Goal: Task Accomplishment & Management: Use online tool/utility

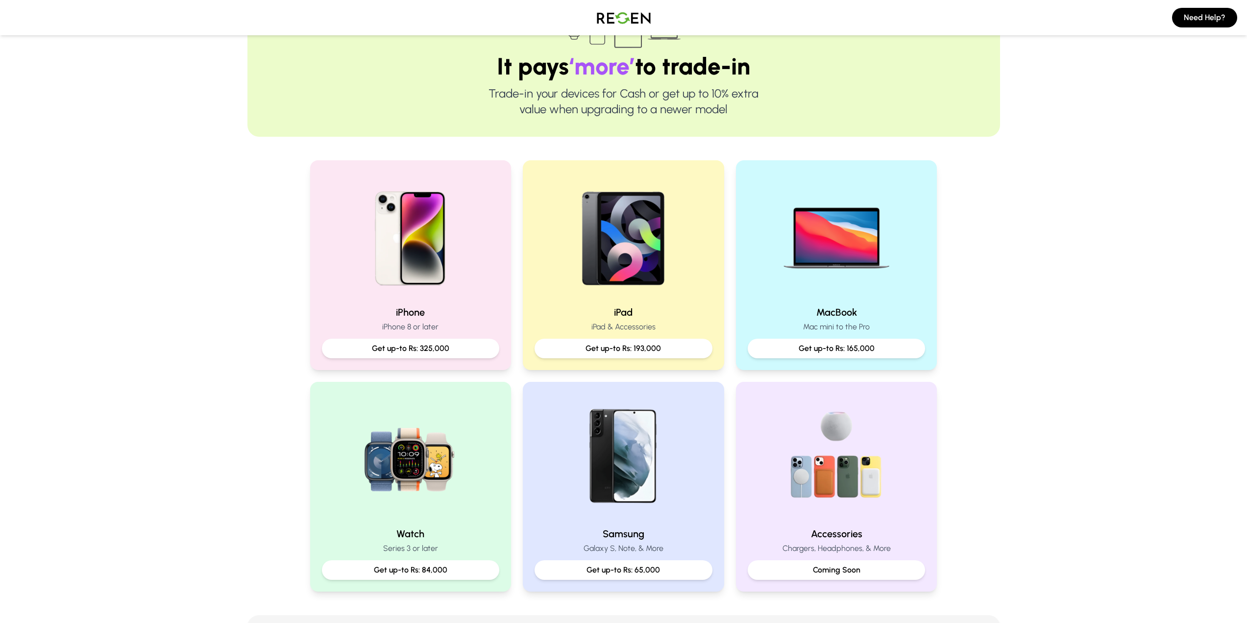
scroll to position [49, 0]
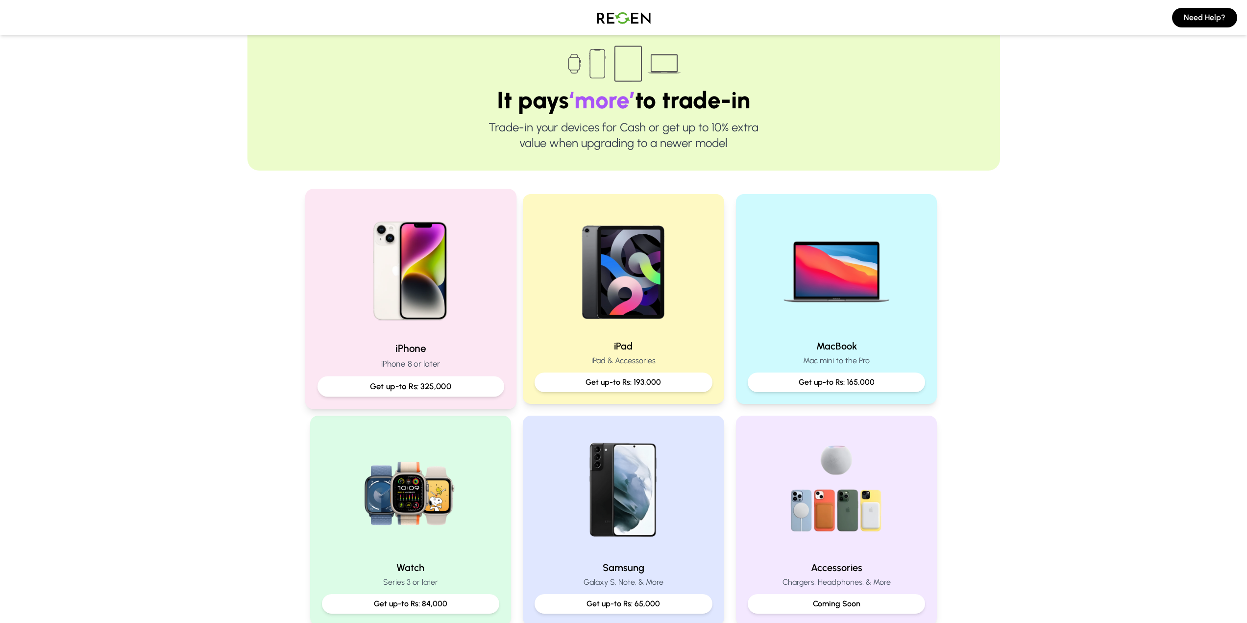
click at [375, 306] on img at bounding box center [411, 267] width 132 height 132
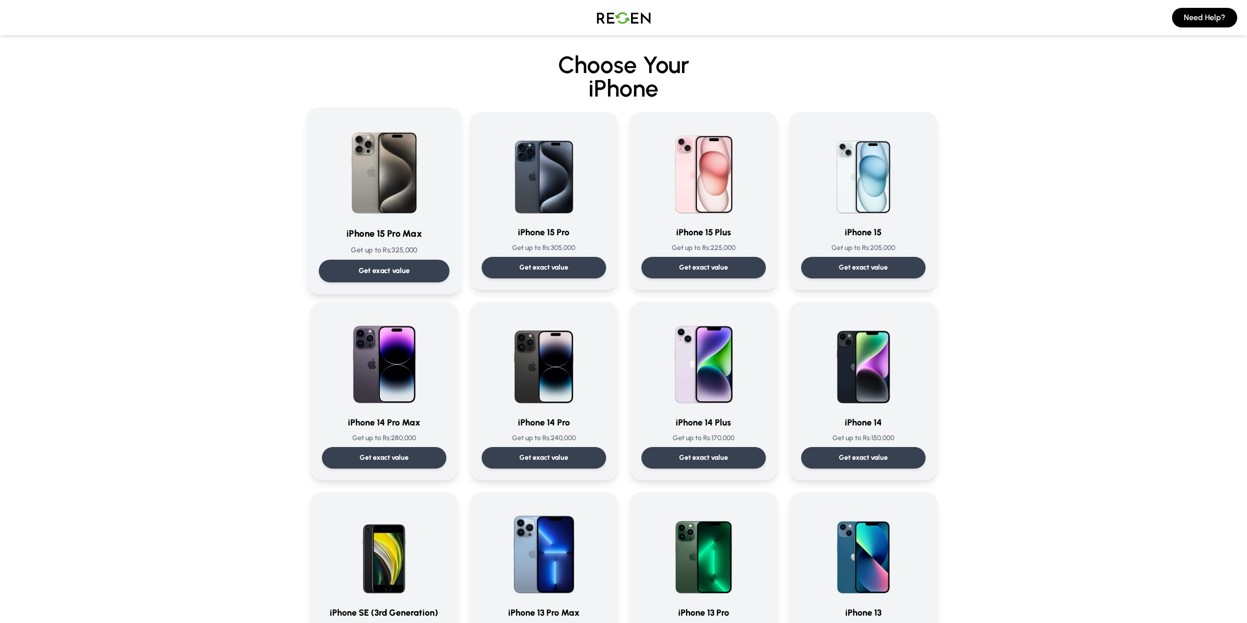
click at [419, 200] on img at bounding box center [384, 169] width 99 height 99
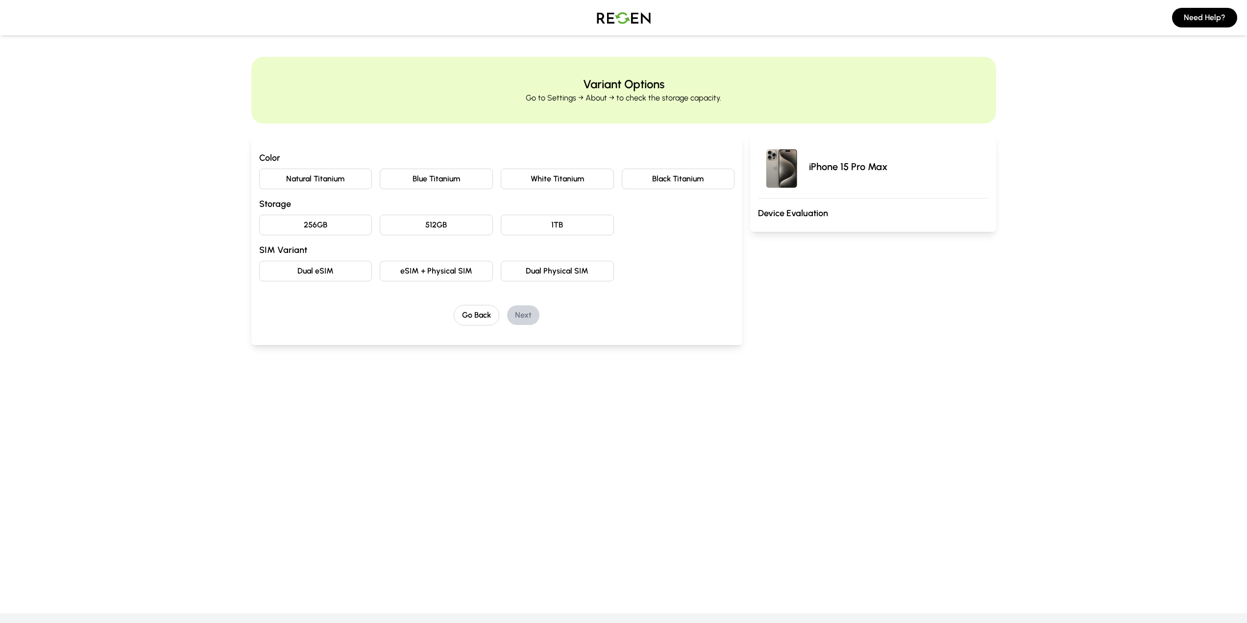
click at [337, 182] on button "Natural Titanium" at bounding box center [315, 179] width 113 height 21
click at [425, 227] on button "512GB" at bounding box center [436, 225] width 113 height 21
click at [449, 272] on button "eSIM + Physical SIM" at bounding box center [436, 271] width 113 height 21
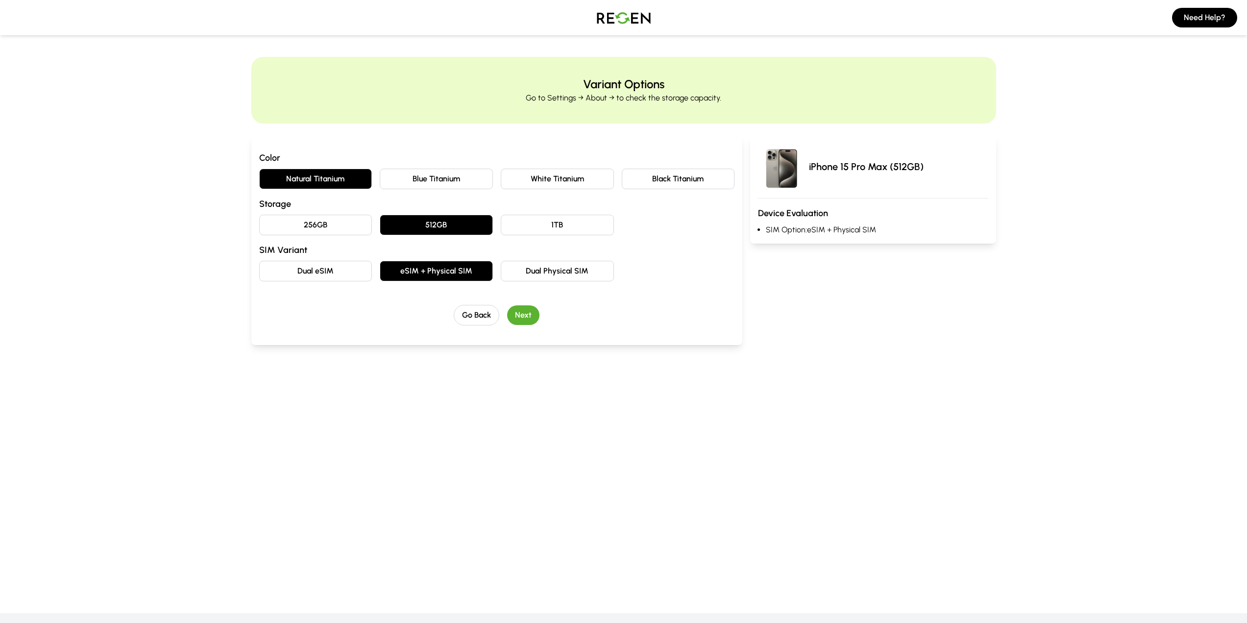
click at [517, 309] on button "Next" at bounding box center [523, 315] width 32 height 20
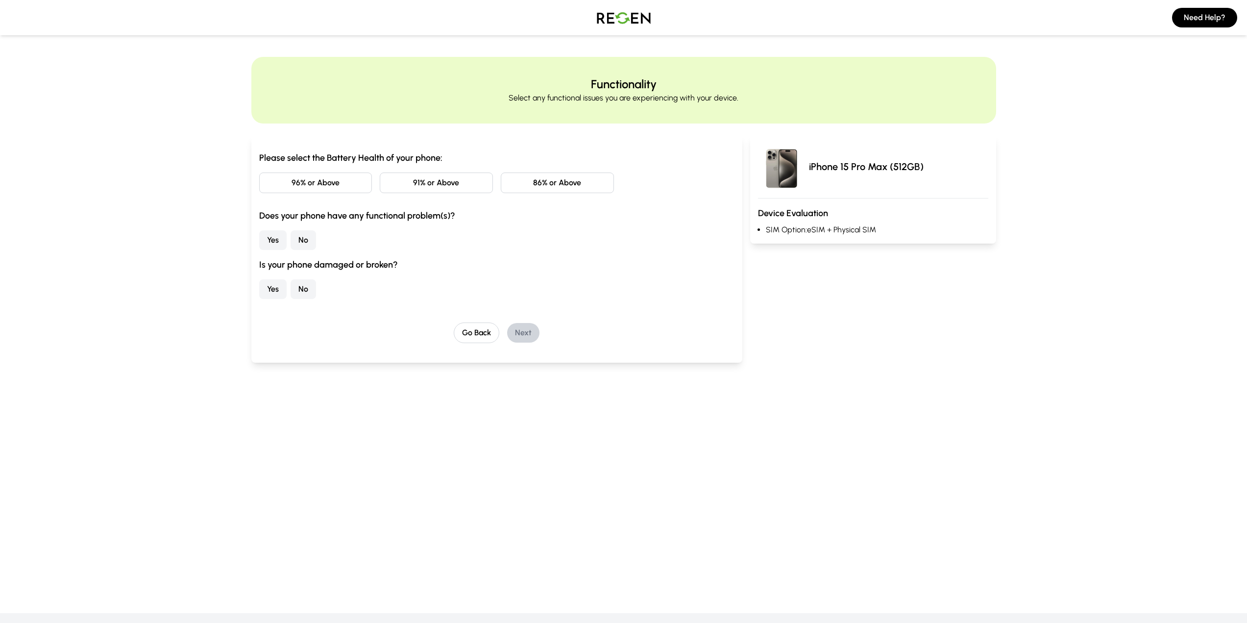
click at [401, 185] on button "91% or Above" at bounding box center [436, 183] width 113 height 21
click at [278, 238] on button "Yes" at bounding box center [272, 240] width 27 height 20
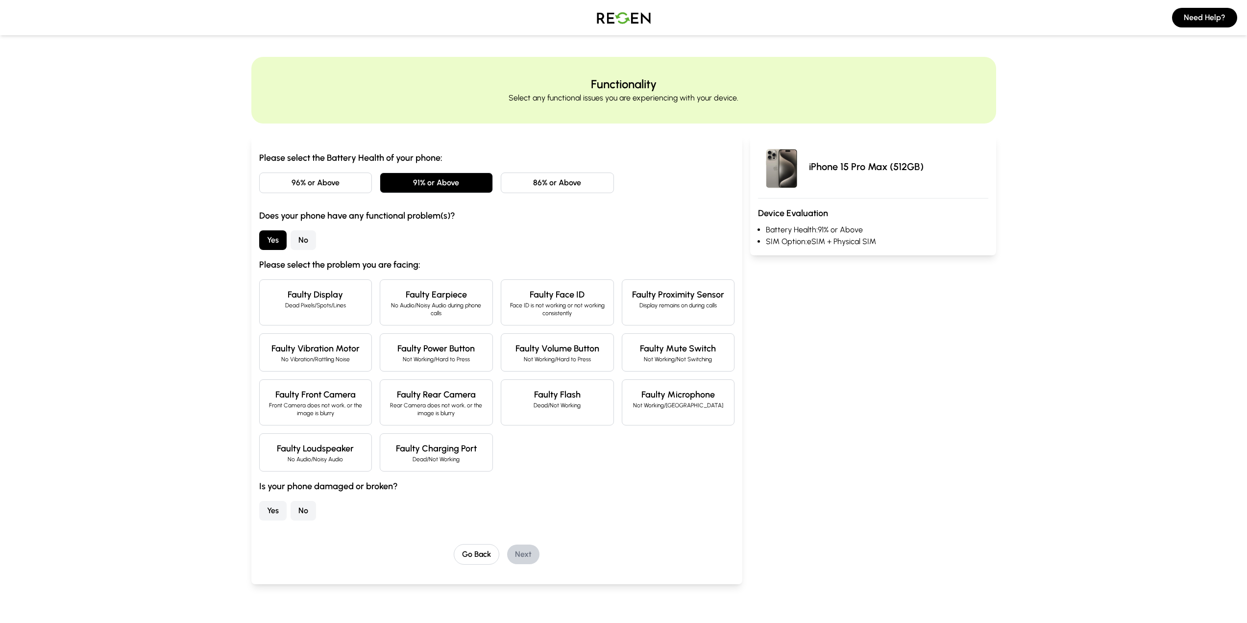
click at [306, 242] on button "No" at bounding box center [303, 240] width 25 height 20
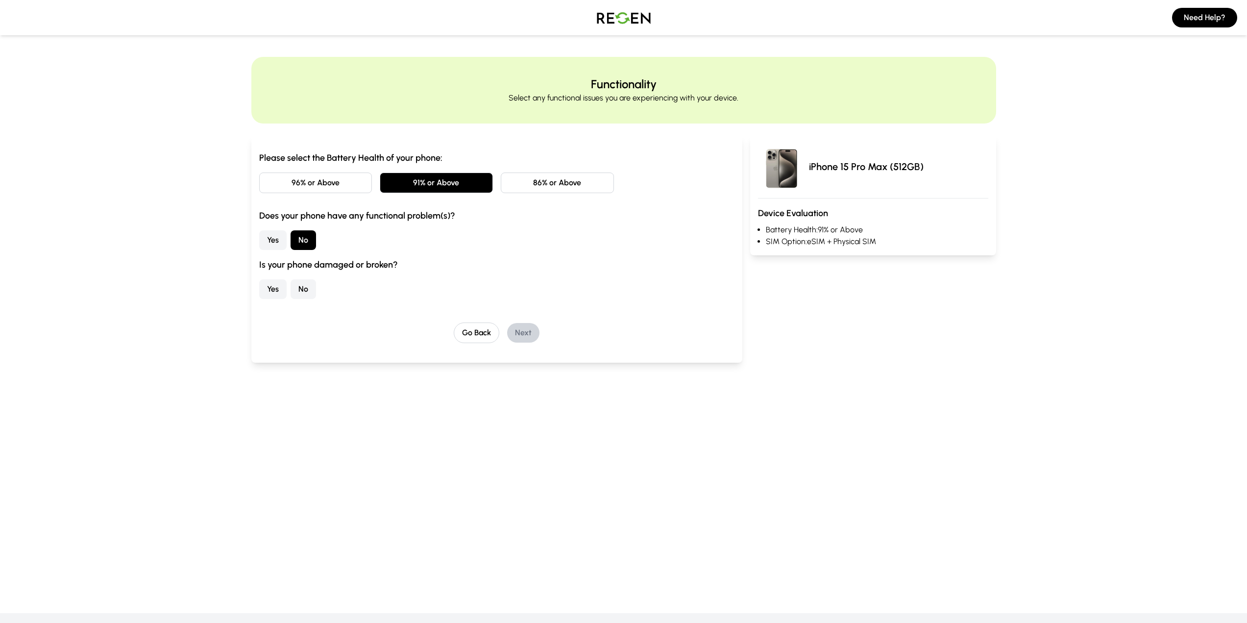
click at [299, 287] on button "No" at bounding box center [303, 289] width 25 height 20
click at [527, 328] on button "Next" at bounding box center [523, 333] width 32 height 20
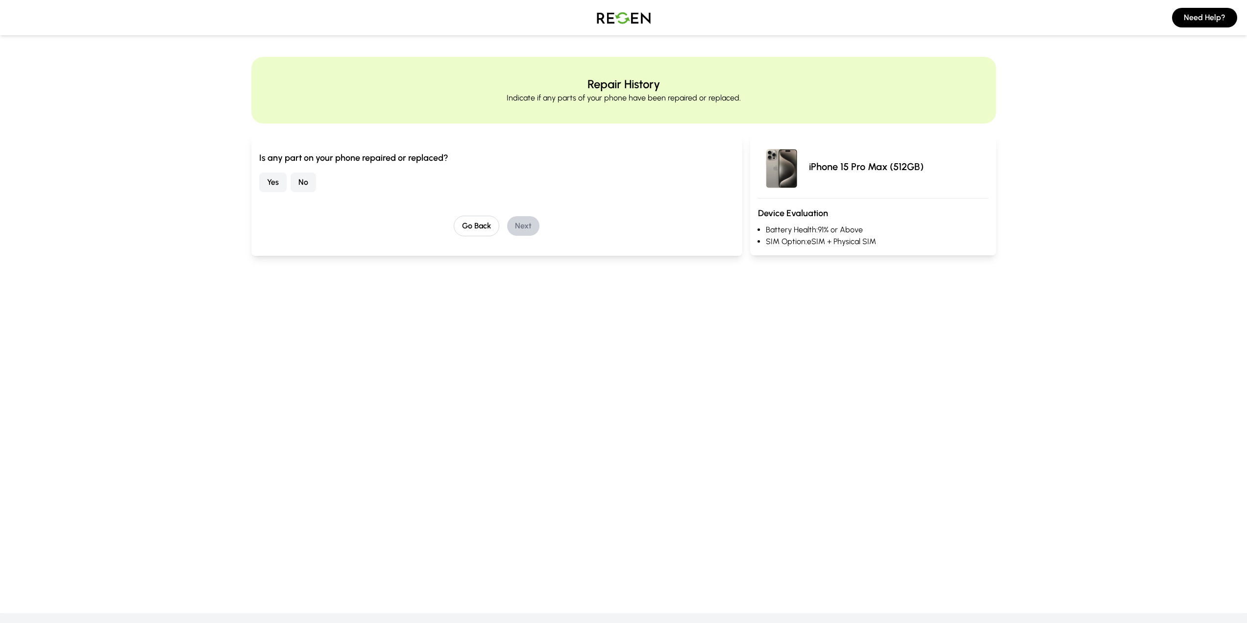
click at [309, 180] on button "No" at bounding box center [303, 183] width 25 height 20
click at [523, 230] on button "Next" at bounding box center [523, 226] width 32 height 20
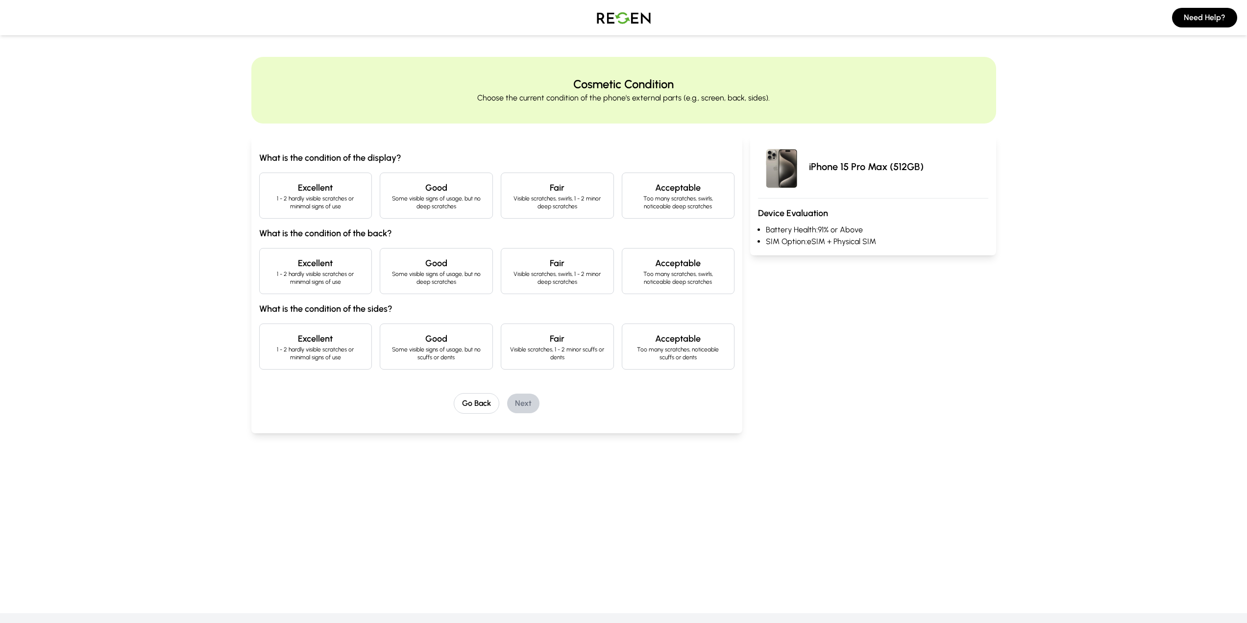
click at [475, 203] on p "Some visible signs of usage, but no deep scratches" at bounding box center [436, 203] width 97 height 16
click at [402, 257] on h4 "Good" at bounding box center [436, 263] width 97 height 14
click at [424, 349] on p "Some visible signs of usage, but no scuffs or dents" at bounding box center [436, 354] width 97 height 16
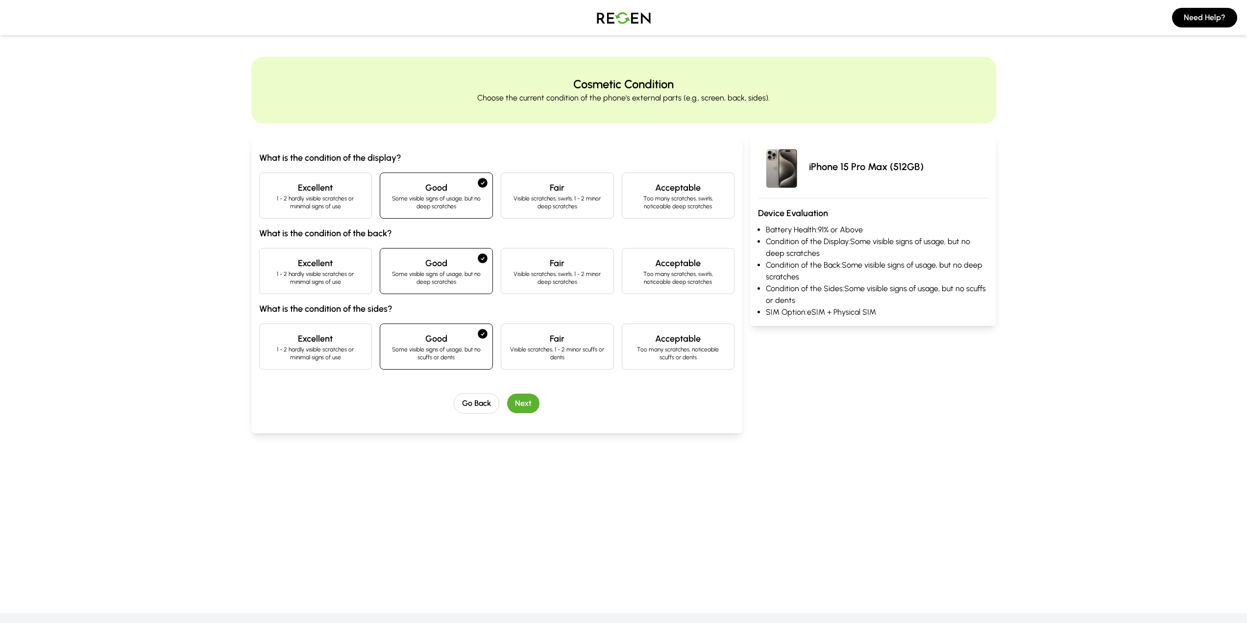
click at [531, 402] on button "Next" at bounding box center [523, 404] width 32 height 20
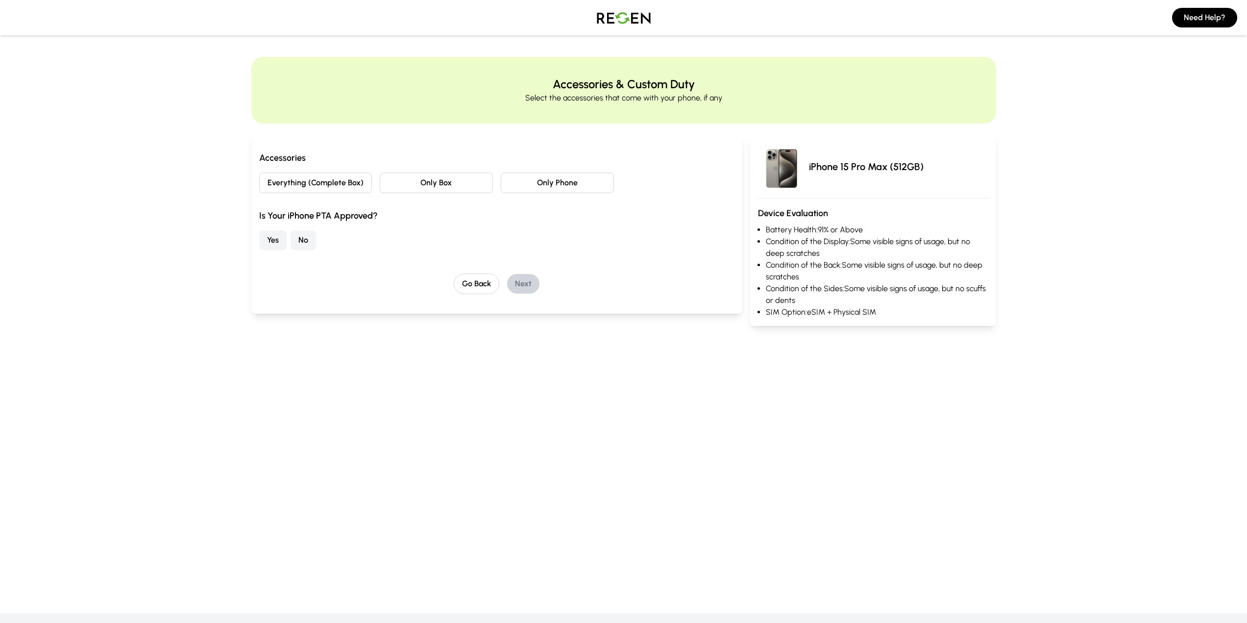
click at [356, 189] on button "Everything (Complete Box)" at bounding box center [315, 183] width 113 height 21
click at [281, 242] on button "Yes" at bounding box center [272, 240] width 27 height 20
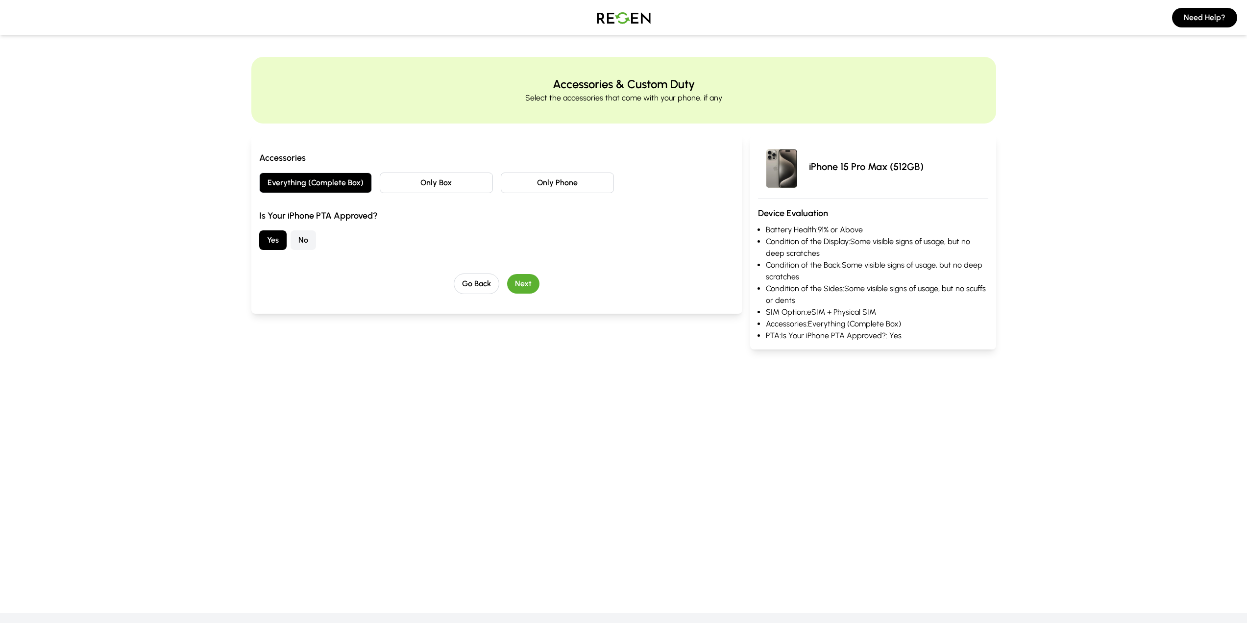
click at [515, 289] on button "Next" at bounding box center [523, 284] width 32 height 20
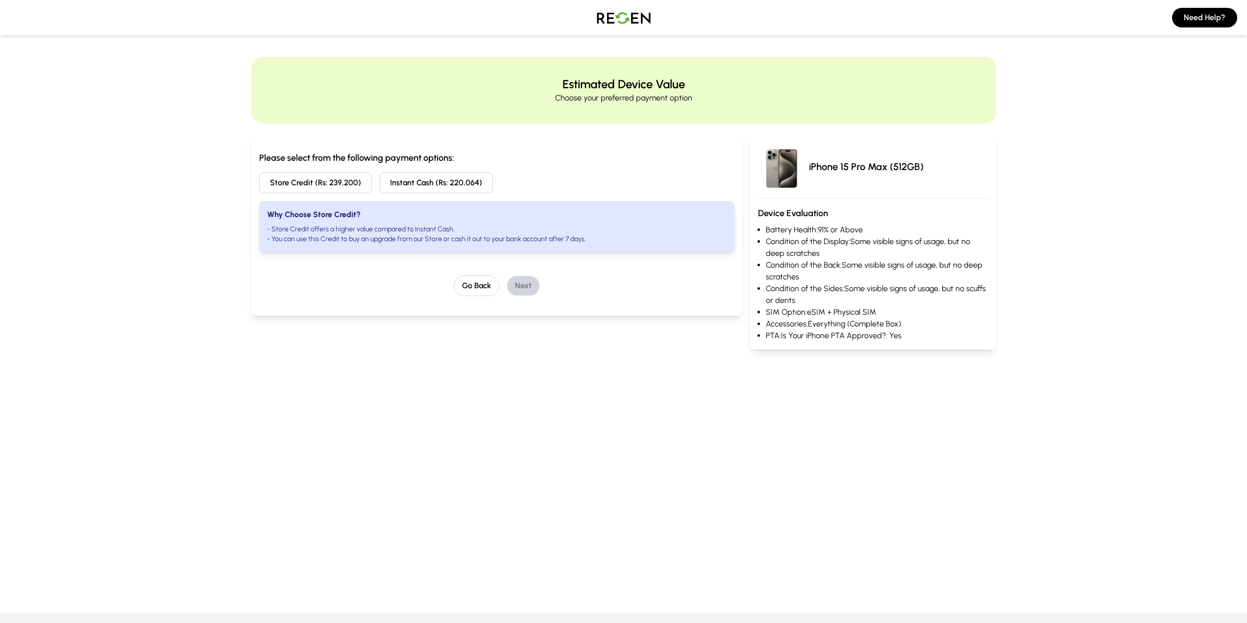
click at [354, 182] on button "Store Credit (Rs: 239,200)" at bounding box center [315, 183] width 113 height 21
click at [520, 287] on button "Next" at bounding box center [523, 286] width 32 height 20
